Goal: Task Accomplishment & Management: Use online tool/utility

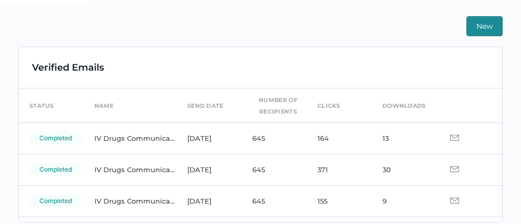
scroll to position [238, 0]
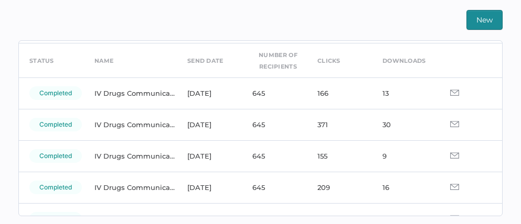
scroll to position [47, 0]
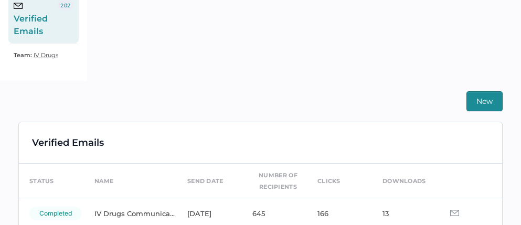
scroll to position [246, 0]
